Goal: Information Seeking & Learning: Learn about a topic

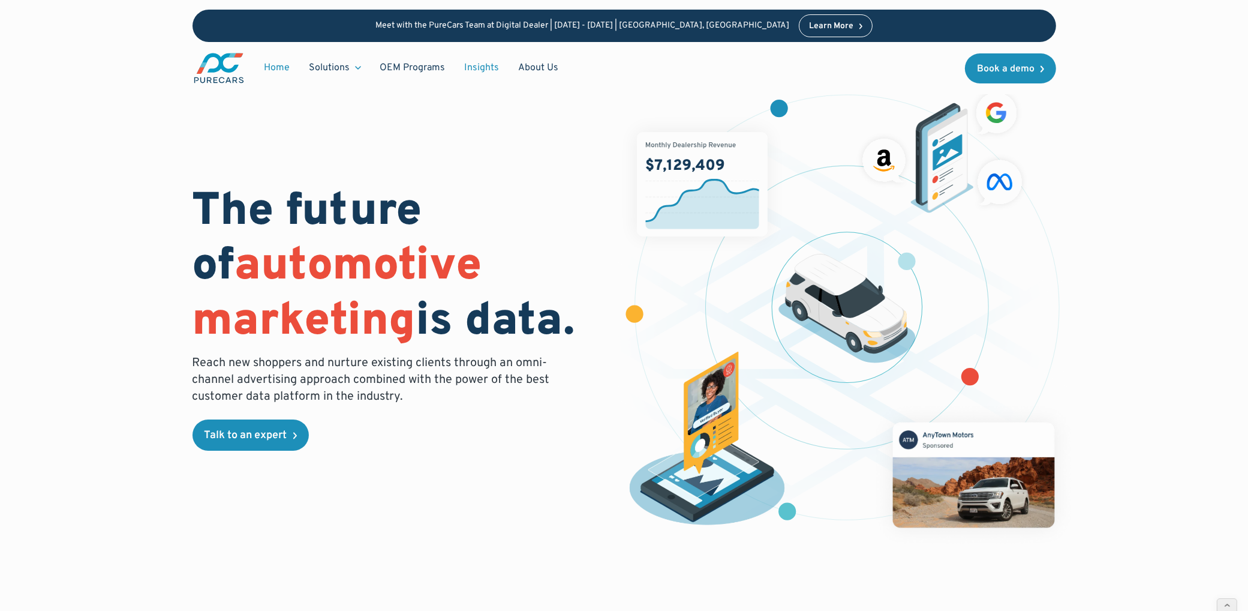
click at [492, 68] on link "Insights" at bounding box center [482, 67] width 54 height 23
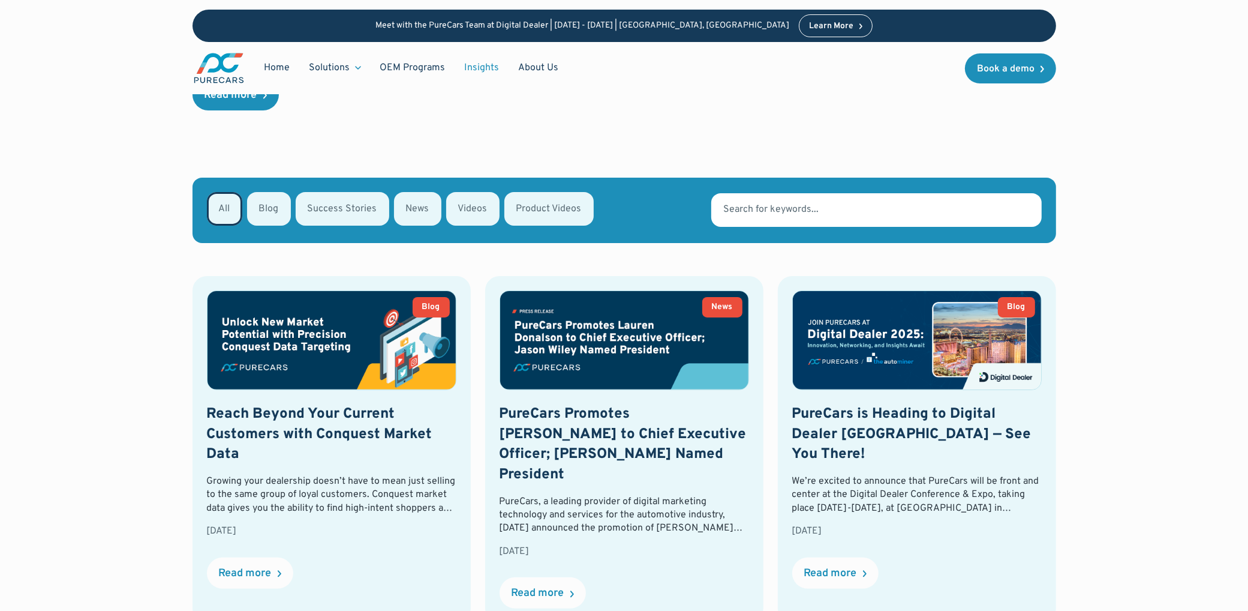
scroll to position [286, 0]
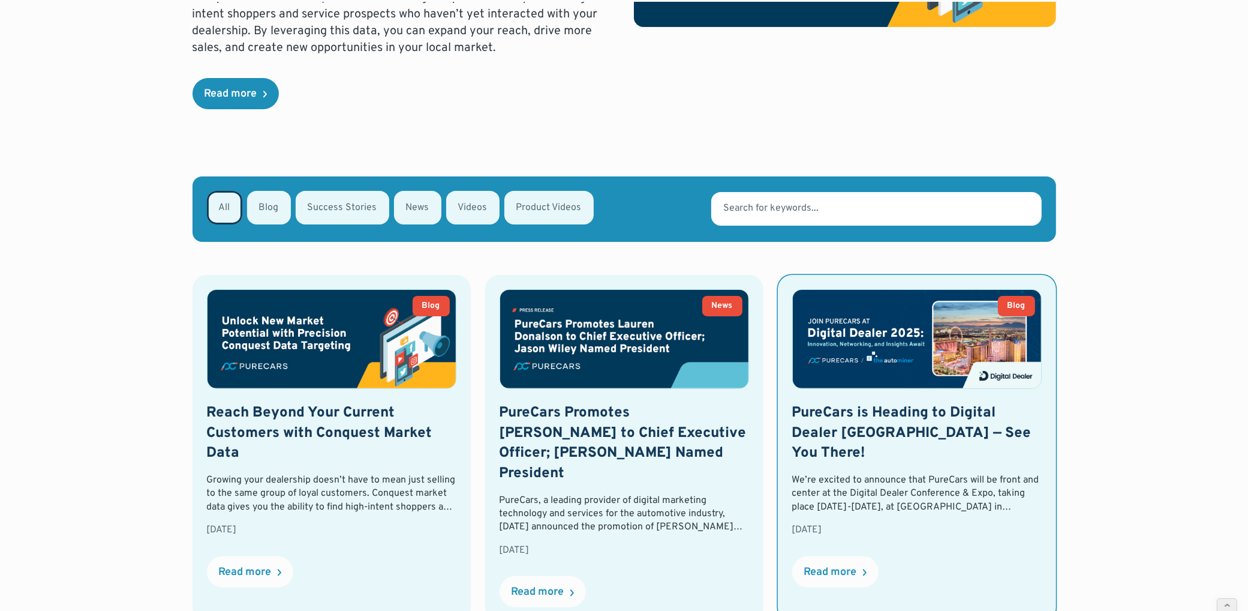
click at [933, 335] on img at bounding box center [917, 339] width 248 height 98
